Goal: Transaction & Acquisition: Subscribe to service/newsletter

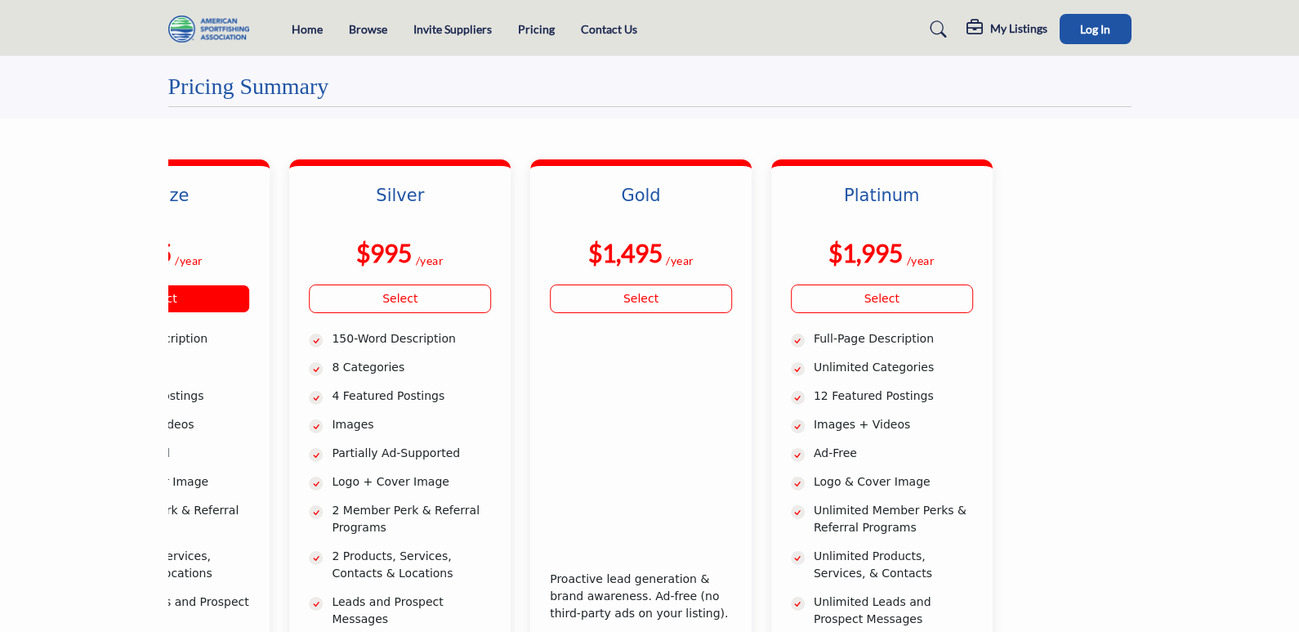
drag, startPoint x: 884, startPoint y: 233, endPoint x: 239, endPoint y: 212, distance: 645.1
click at [239, 212] on div "Bronze $495 /year Select 4 Categories $995" at bounding box center [521, 506] width 964 height 695
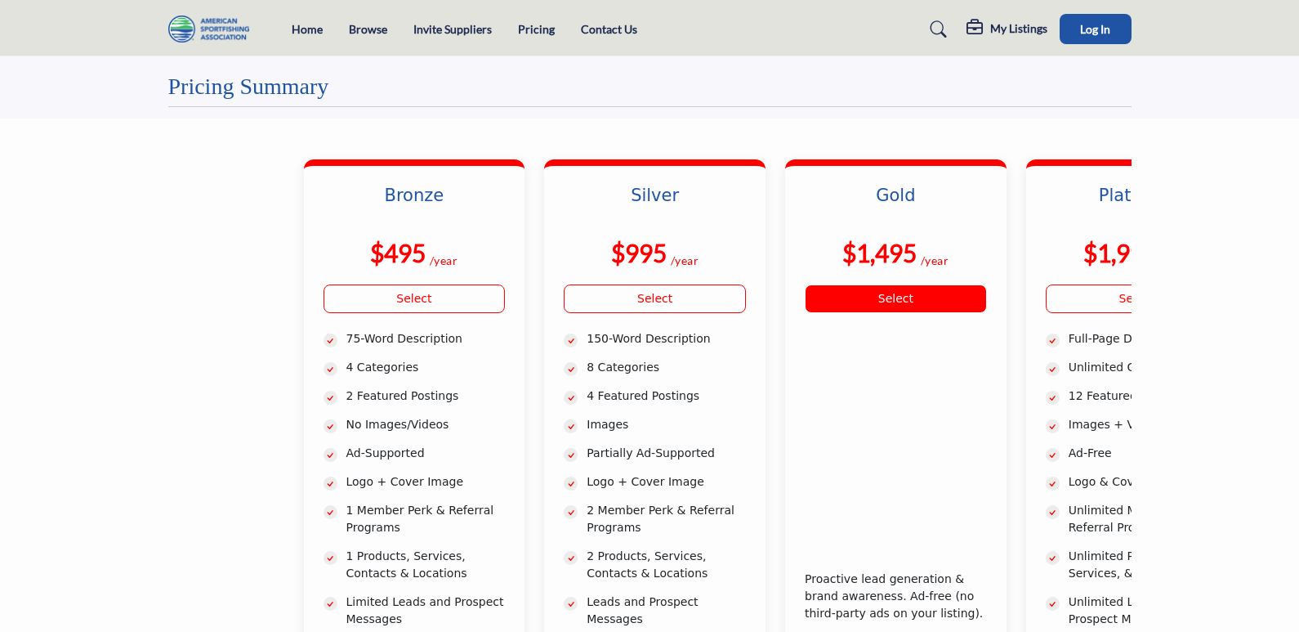
drag, startPoint x: 239, startPoint y: 212, endPoint x: 920, endPoint y: 208, distance: 680.8
click at [912, 203] on div "Bronze $495 /year Select 4 Categories $995" at bounding box center [776, 506] width 964 height 695
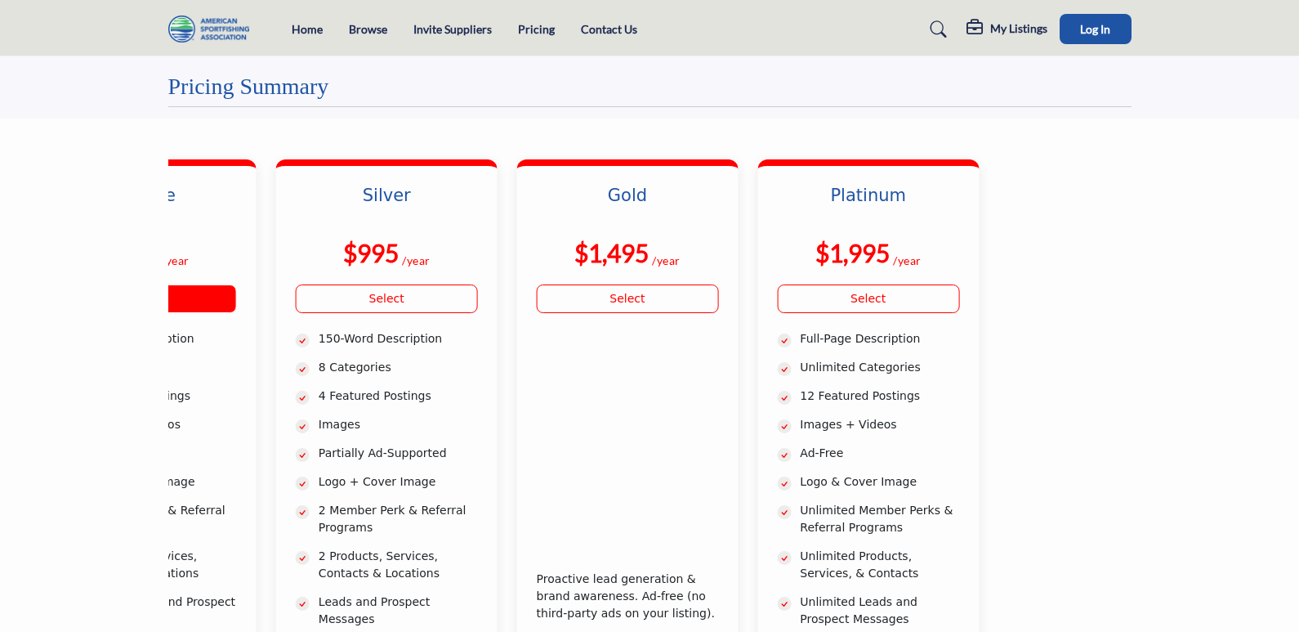
drag, startPoint x: 956, startPoint y: 212, endPoint x: 249, endPoint y: 204, distance: 707.0
click at [241, 204] on div "Bronze $495 /year Select 4 Categories $995" at bounding box center [507, 506] width 964 height 695
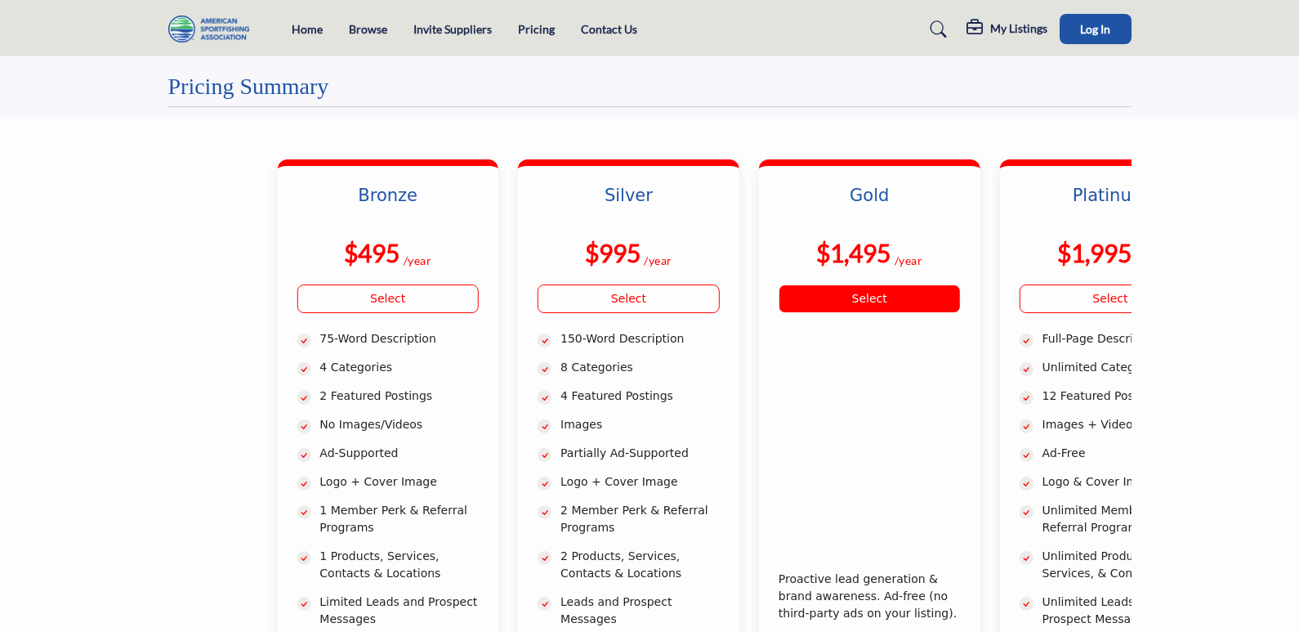
drag, startPoint x: 824, startPoint y: 227, endPoint x: 879, endPoint y: 228, distance: 54.8
click at [879, 220] on div "Bronze $495 /year Select 4 Categories $995" at bounding box center [749, 506] width 964 height 695
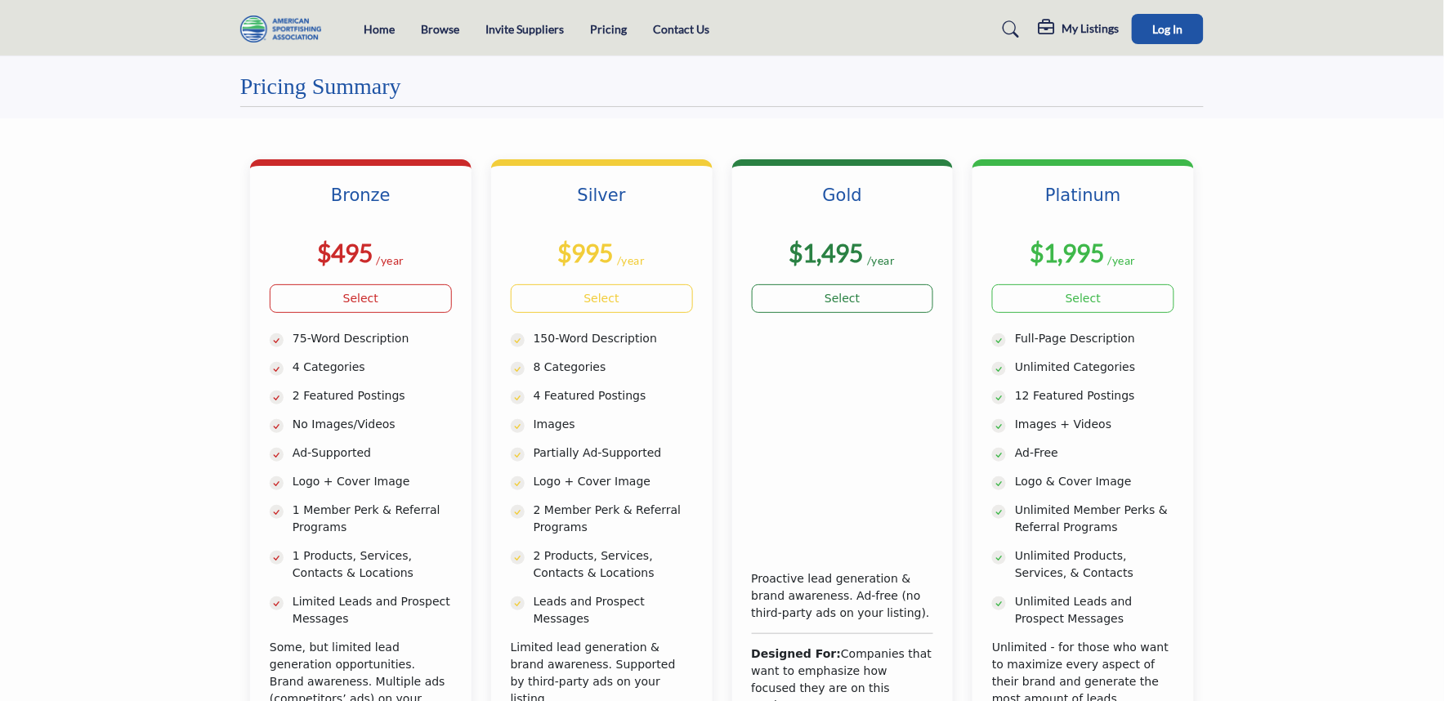
click at [191, 280] on section "Bronze $495 /year 75-Word Description Silver $995" at bounding box center [722, 504] width 1444 height 771
click at [67, 352] on section "Bronze $495 /year 75-Word Description Silver $995" at bounding box center [722, 504] width 1444 height 771
